Goal: Task Accomplishment & Management: Complete application form

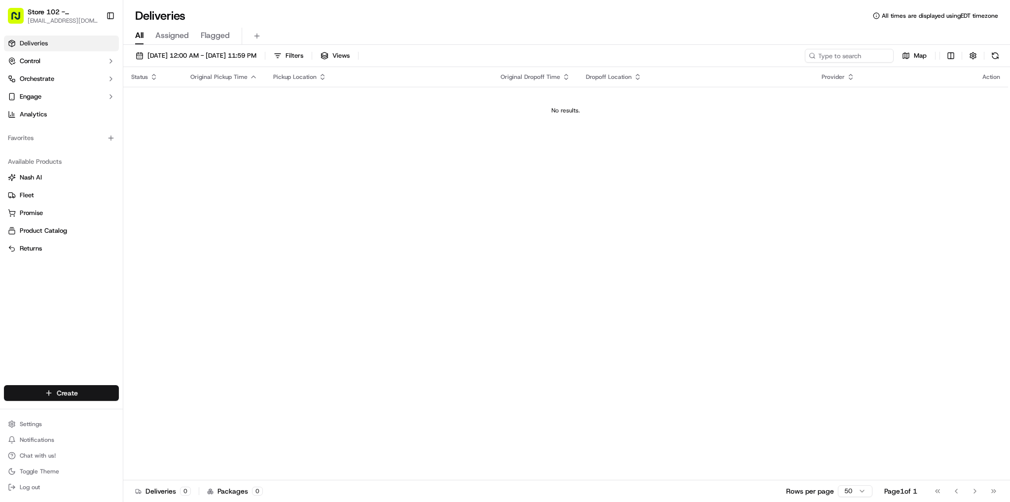
click at [42, 390] on html "Store 102 - [GEOGRAPHIC_DATA] (Just Salad) [EMAIL_ADDRESS][DOMAIN_NAME] Toggle …" at bounding box center [505, 251] width 1010 height 502
drag, startPoint x: 165, startPoint y: 417, endPoint x: 174, endPoint y: 407, distance: 12.9
click at [166, 416] on link "Delivery" at bounding box center [178, 411] width 110 height 18
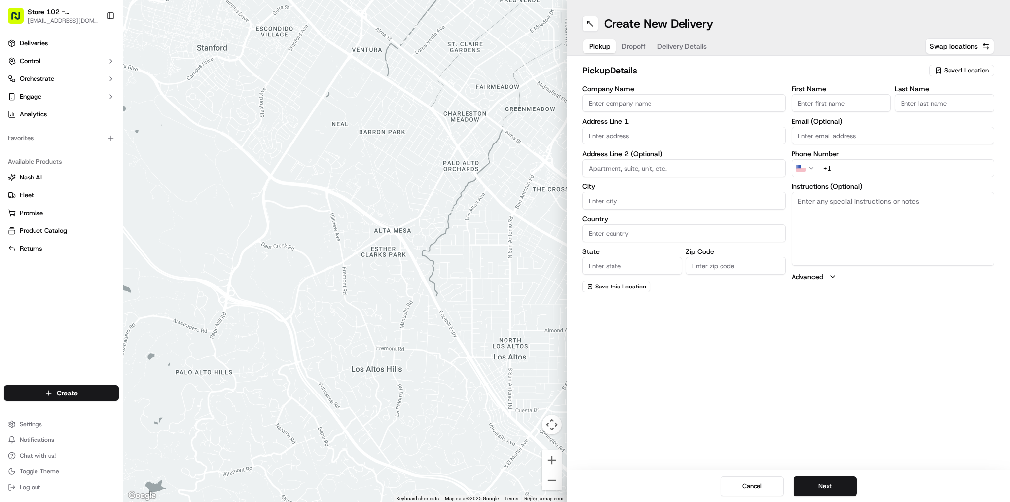
click at [686, 102] on input "Company Name" at bounding box center [683, 103] width 203 height 18
type input "playa bowl"
click at [805, 93] on div "First Name" at bounding box center [841, 98] width 100 height 27
click at [804, 104] on input "First Name" at bounding box center [841, 103] width 100 height 18
type input "[PERSON_NAME]"
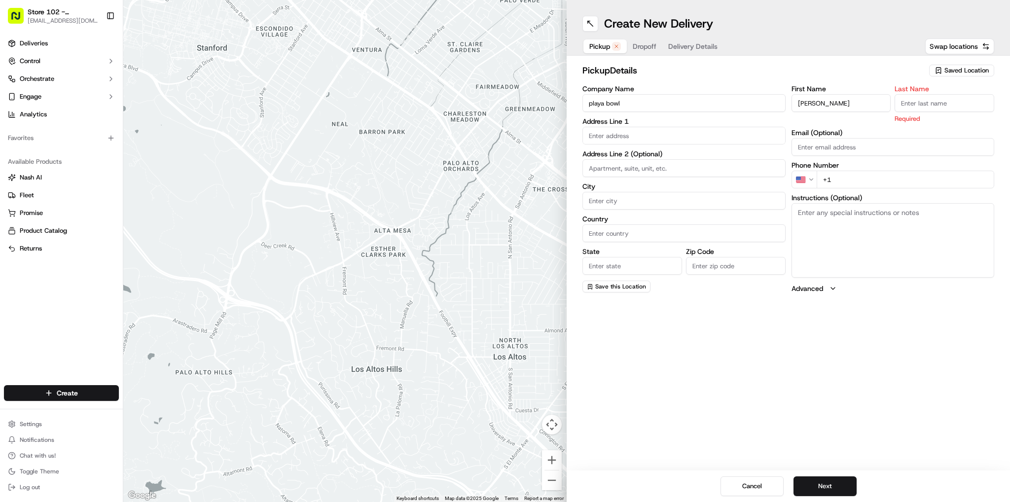
click at [911, 98] on input "Last Name" at bounding box center [944, 103] width 100 height 18
type input "[PERSON_NAME]"
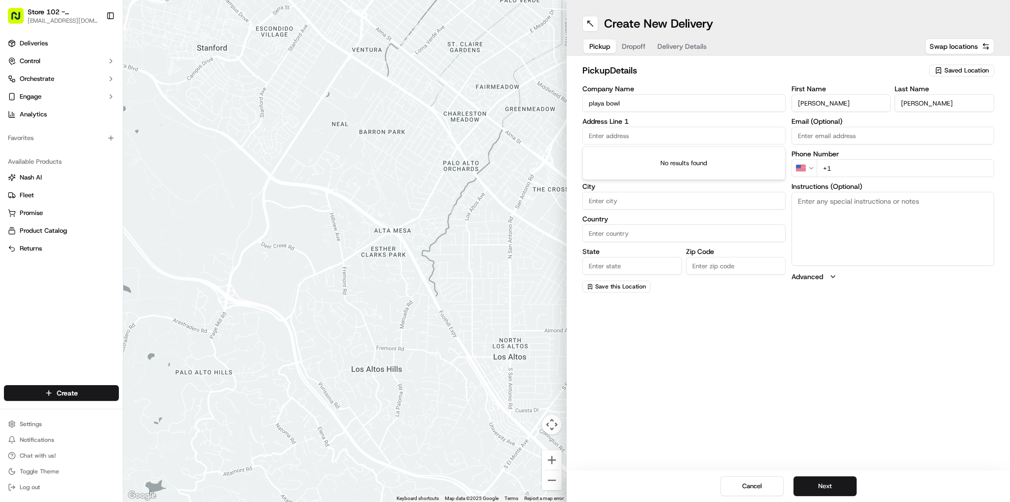
click at [752, 136] on input "text" at bounding box center [683, 136] width 203 height 18
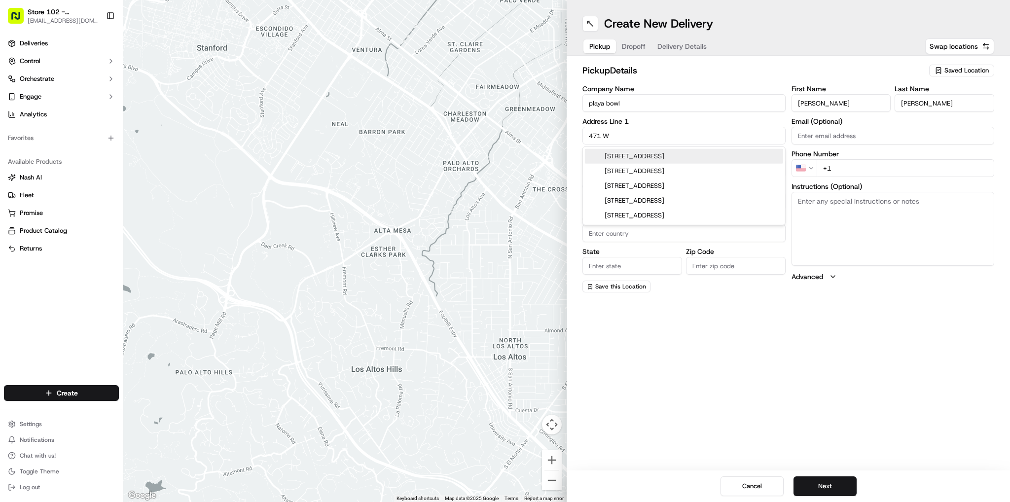
click at [718, 160] on div "[STREET_ADDRESS]" at bounding box center [684, 156] width 198 height 15
type input "[STREET_ADDRESS]"
type input "[GEOGRAPHIC_DATA]"
type input "MA"
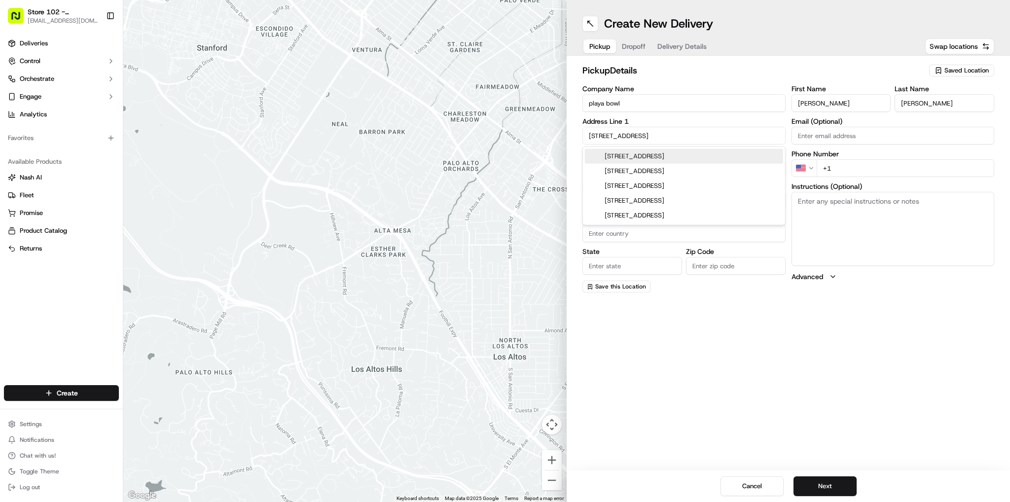
type input "02127"
type input "[STREET_ADDRESS]"
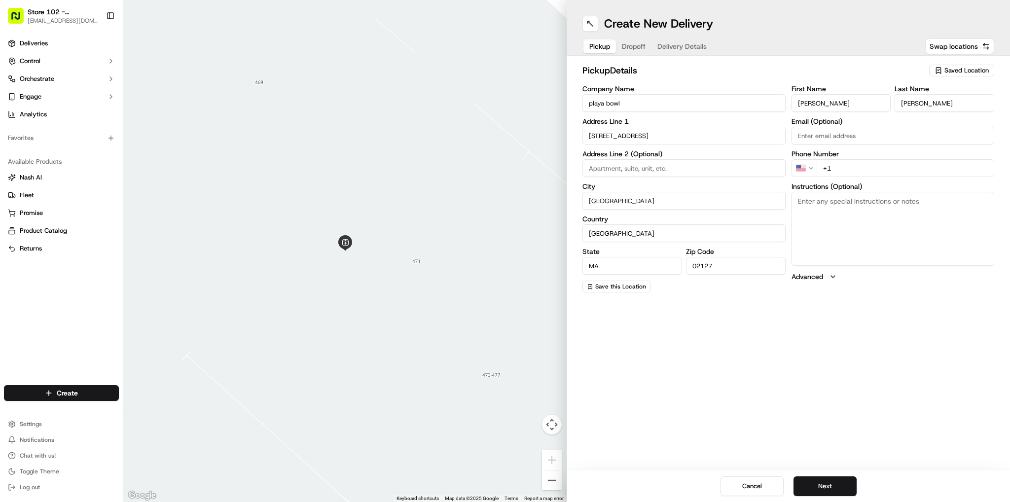
click at [852, 163] on input "+1" at bounding box center [905, 168] width 178 height 18
type input "[PHONE_NUMBER]"
click at [820, 348] on div "Create New Delivery Pickup Dropoff Delivery Details Swap locations pickup Detai…" at bounding box center [787, 251] width 443 height 502
click at [802, 475] on div "Cancel Next" at bounding box center [787, 486] width 443 height 32
click at [821, 485] on button "Next" at bounding box center [824, 486] width 63 height 20
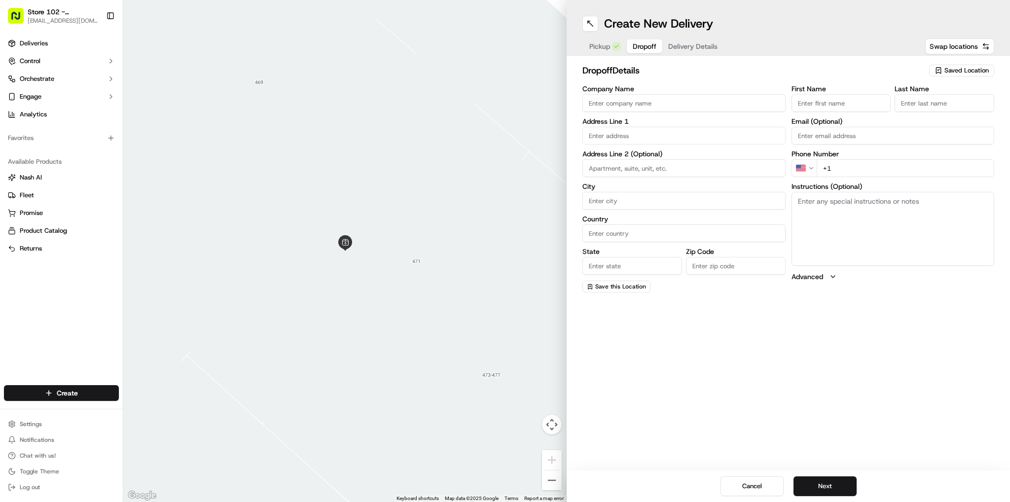
click at [708, 100] on input "Company Name" at bounding box center [683, 103] width 203 height 18
type input "Just Salad - [GEOGRAPHIC_DATA]"
type input "[STREET_ADDRESS][PERSON_NAME]"
type input "[GEOGRAPHIC_DATA]"
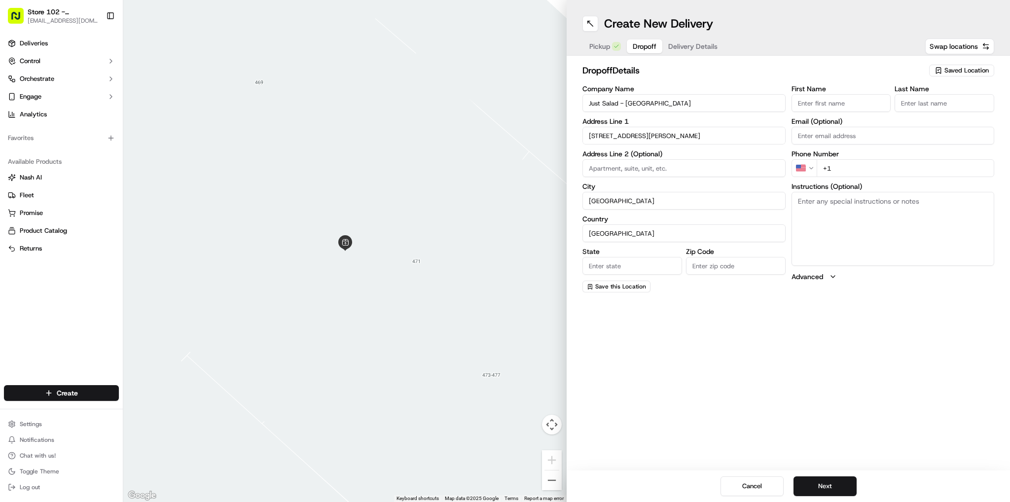
type input "MA"
type input "02141"
type input "Sneha"
type input "B"
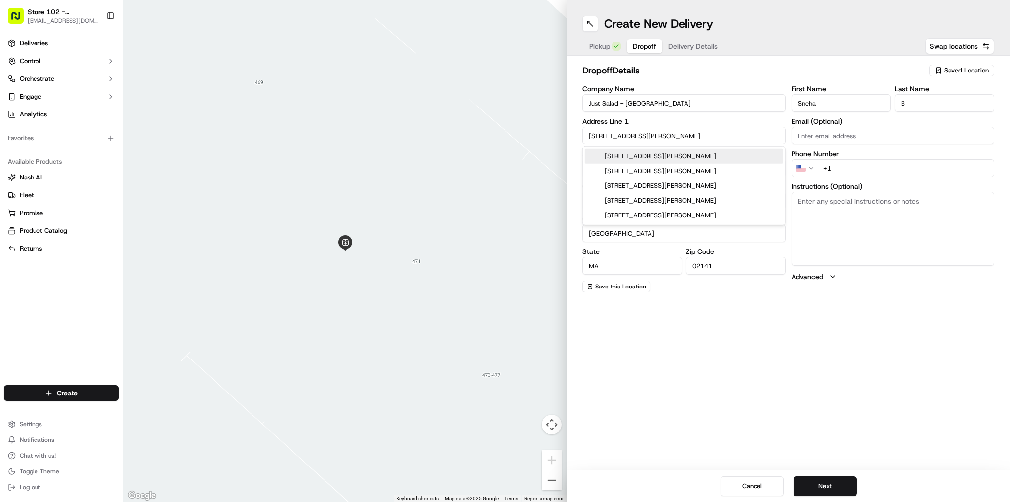
click at [672, 154] on div "[STREET_ADDRESS][PERSON_NAME]" at bounding box center [684, 156] width 198 height 15
type input "[STREET_ADDRESS][PERSON_NAME]"
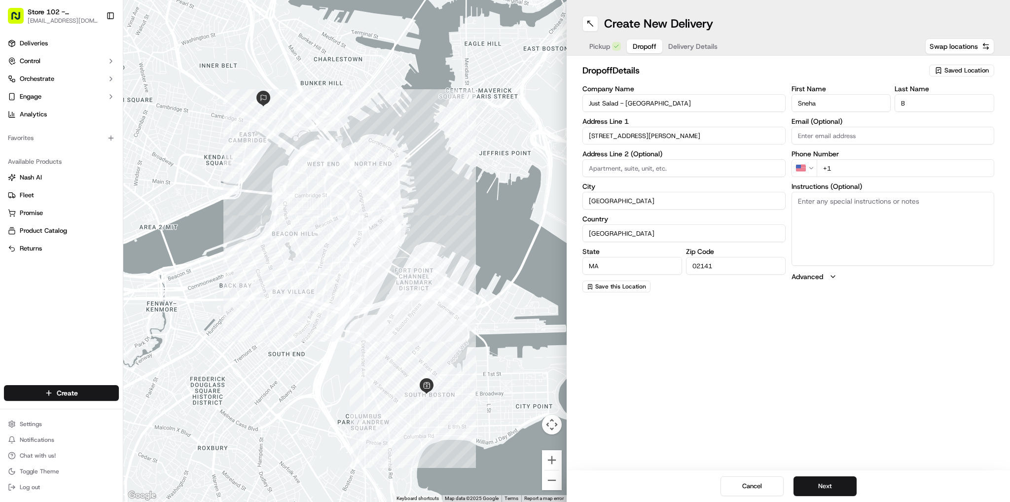
click at [855, 168] on input "+1" at bounding box center [905, 168] width 178 height 18
type input "[PHONE_NUMBER]"
click at [755, 428] on div "Create New Delivery Pickup Dropoff Delivery Details Swap locations dropoff Deta…" at bounding box center [787, 251] width 443 height 502
click at [870, 231] on textarea "Instructions (Optional)" at bounding box center [892, 229] width 203 height 74
click at [821, 334] on div "Create New Delivery Pickup Dropoff Delivery Details Swap locations dropoff Deta…" at bounding box center [787, 251] width 443 height 502
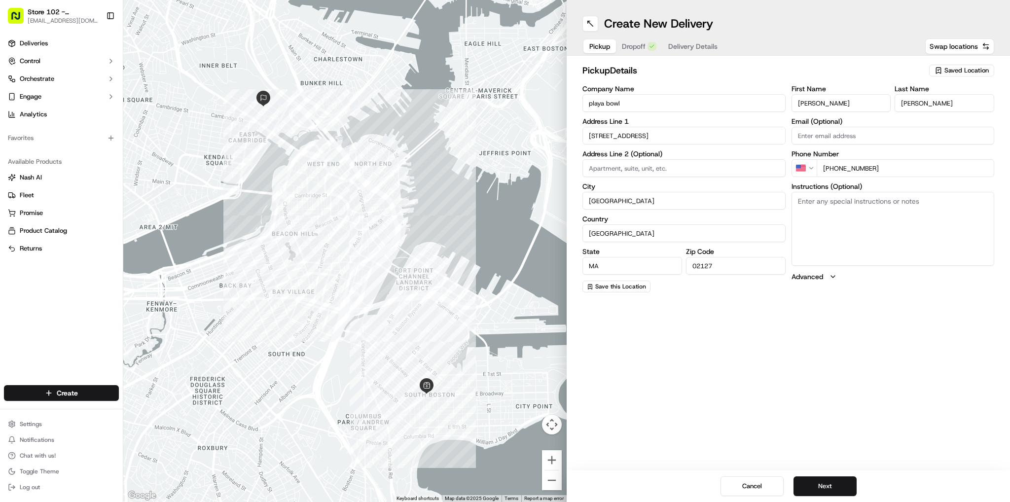
click at [606, 51] on button "Pickup" at bounding box center [599, 46] width 33 height 14
click at [633, 47] on span "Dropoff" at bounding box center [645, 46] width 24 height 10
click at [704, 48] on span "Delivery Details" at bounding box center [692, 46] width 49 height 10
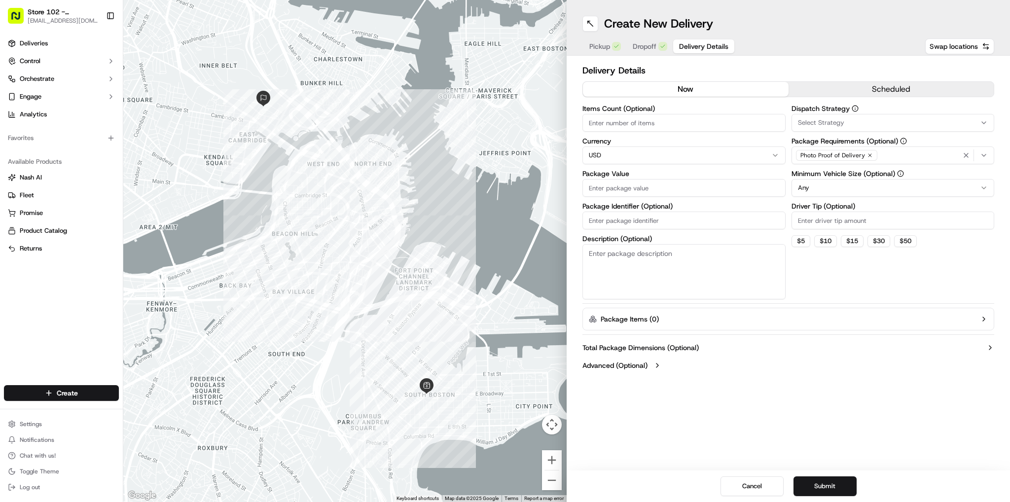
click at [632, 121] on input "Items Count (Optional)" at bounding box center [683, 123] width 203 height 18
type input "2"
click at [610, 182] on input "Package Value" at bounding box center [683, 188] width 203 height 18
click at [835, 372] on div "Total Package Dimensions (Optional) Advanced (Optional)" at bounding box center [788, 356] width 412 height 35
click at [704, 193] on input "30.01" at bounding box center [683, 188] width 203 height 18
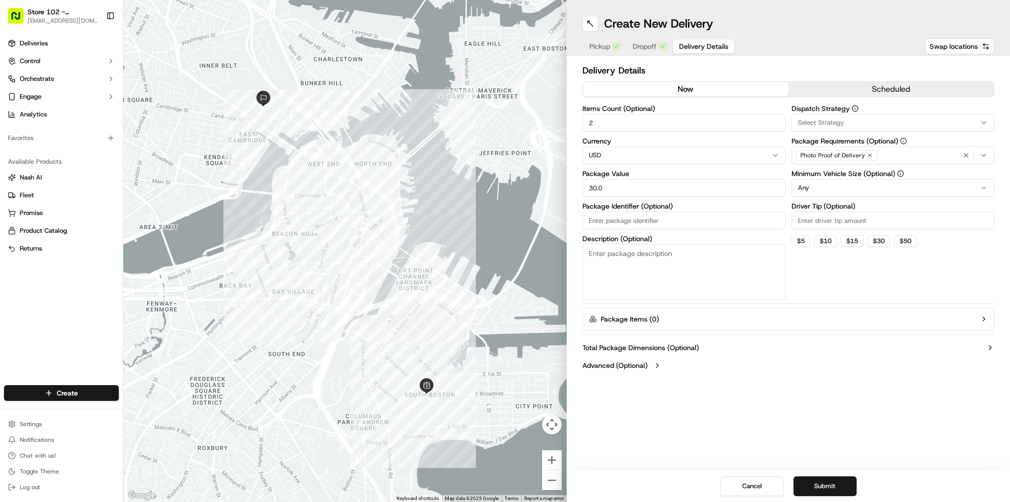
type input "30.0"
click at [760, 359] on div "Total Package Dimensions (Optional) Advanced (Optional)" at bounding box center [788, 356] width 412 height 35
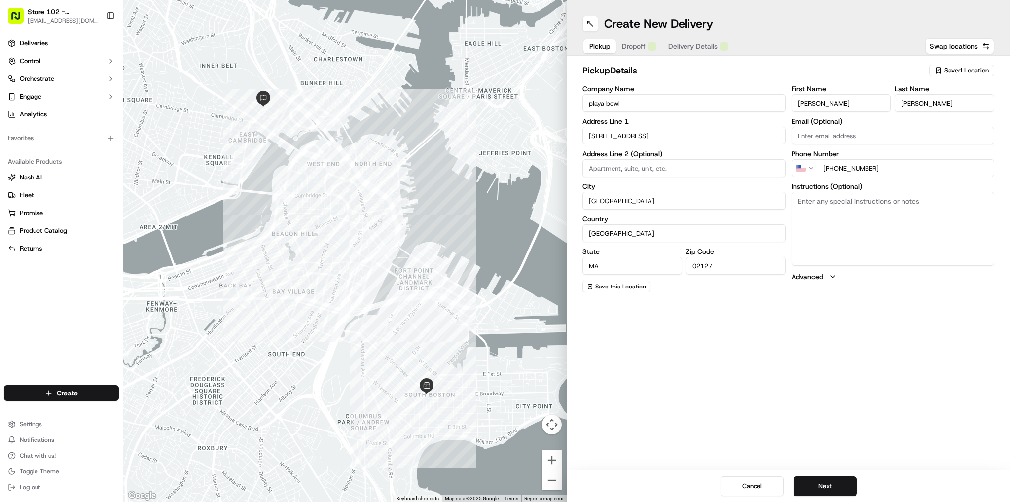
click at [594, 46] on span "Pickup" at bounding box center [599, 46] width 21 height 10
click at [827, 483] on button "Next" at bounding box center [824, 486] width 63 height 20
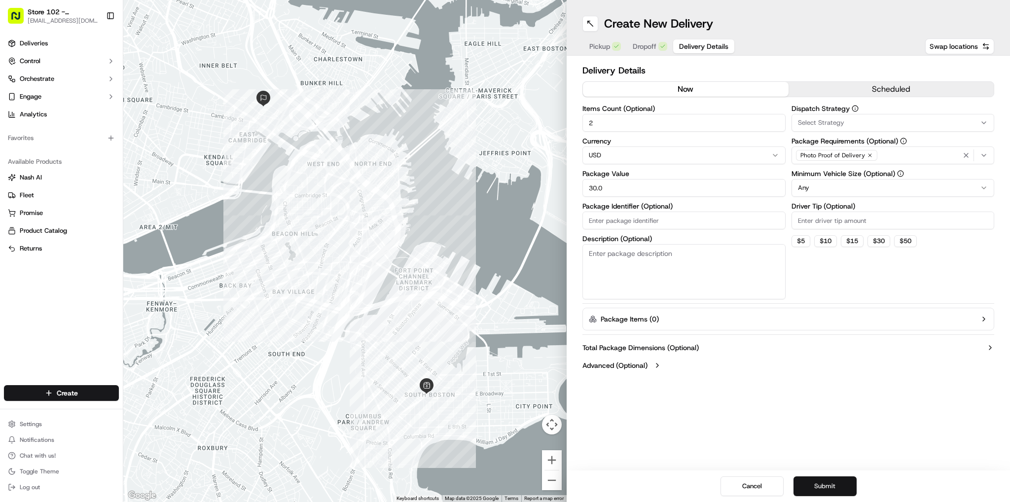
click at [827, 483] on button "Submit" at bounding box center [824, 486] width 63 height 20
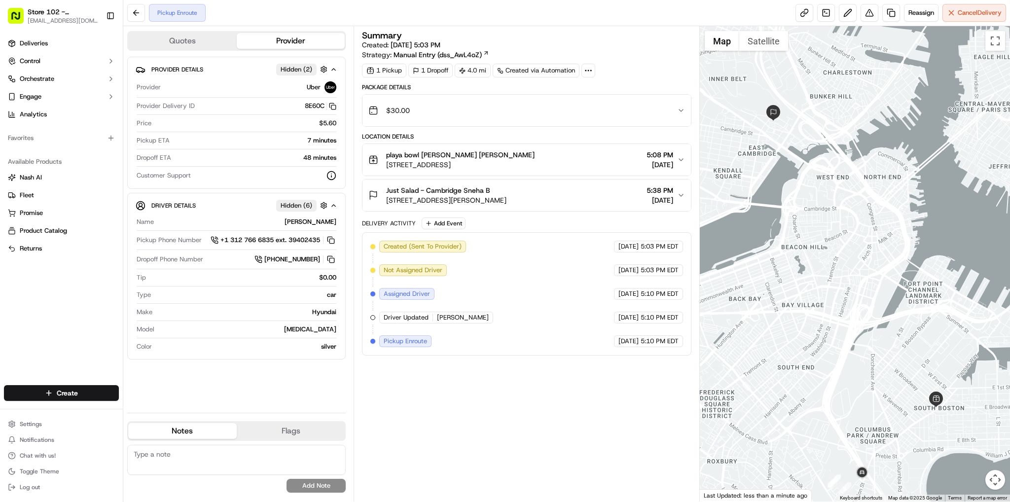
click at [48, 287] on div "Deliveries Control Orchestrate Engage Analytics Favorites Available Products [P…" at bounding box center [61, 205] width 123 height 346
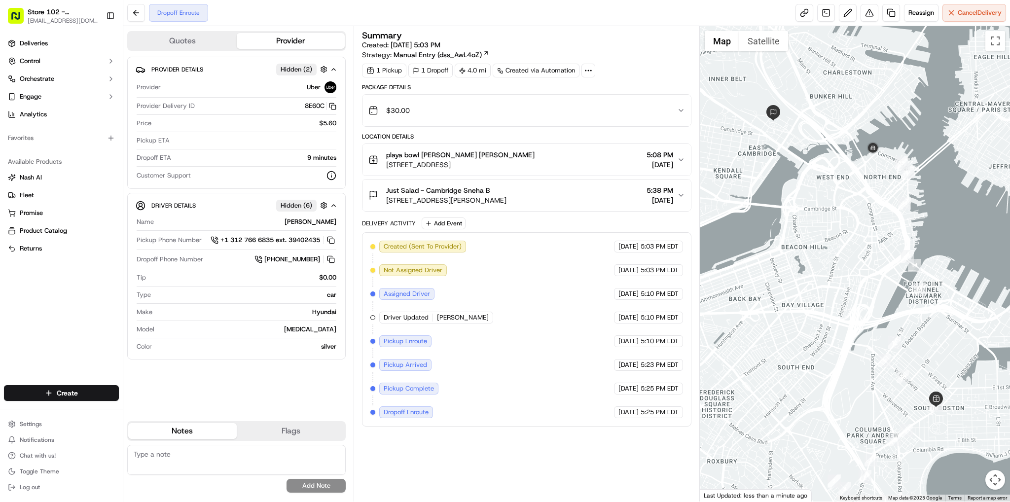
click at [73, 310] on div "Deliveries Control Orchestrate Engage Analytics Favorites Available Products [P…" at bounding box center [61, 205] width 123 height 346
